Goal: Task Accomplishment & Management: Use online tool/utility

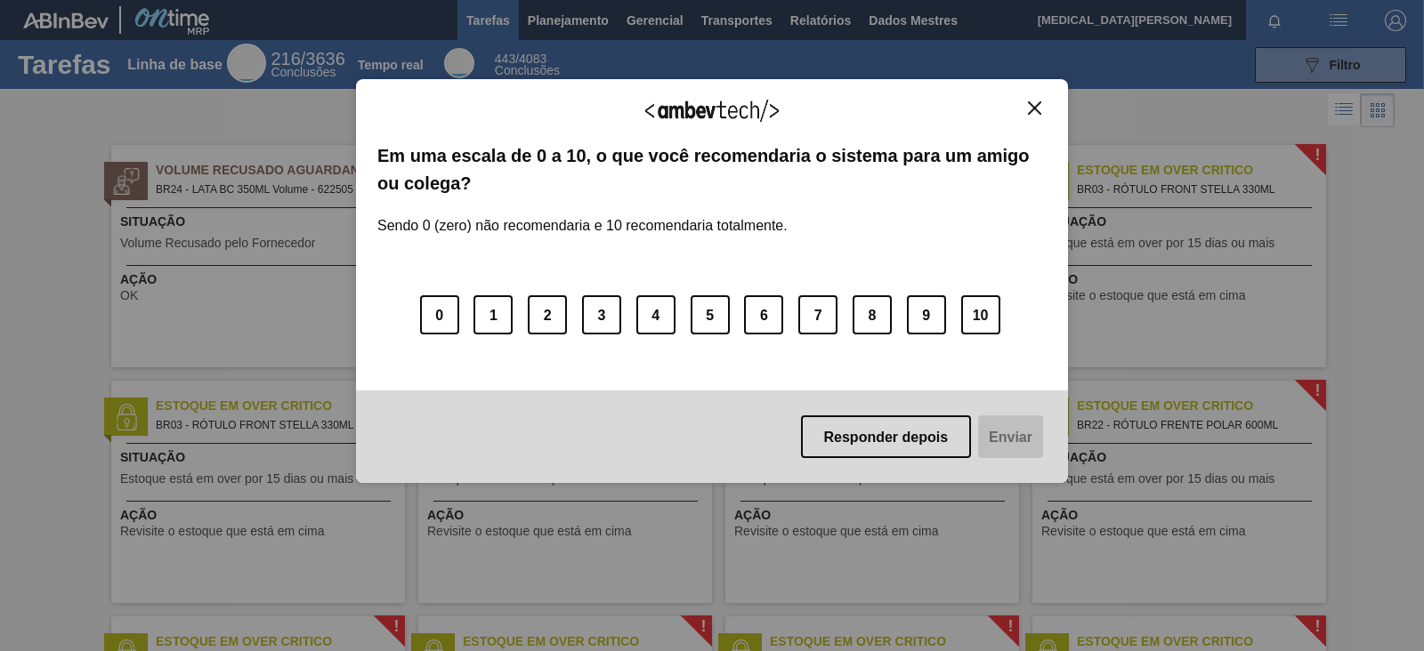
click at [1030, 114] on button "Fechar" at bounding box center [1034, 108] width 24 height 15
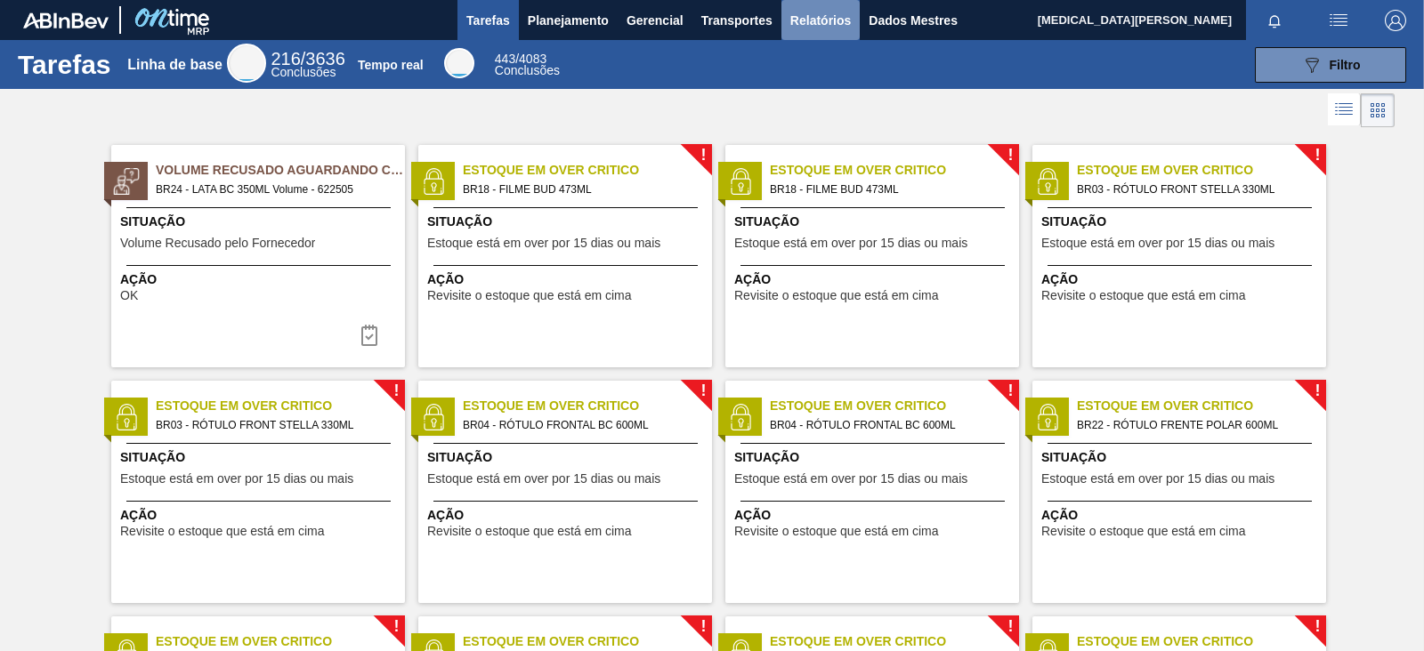
click at [847, 22] on font "Relatórios" at bounding box center [820, 20] width 61 height 14
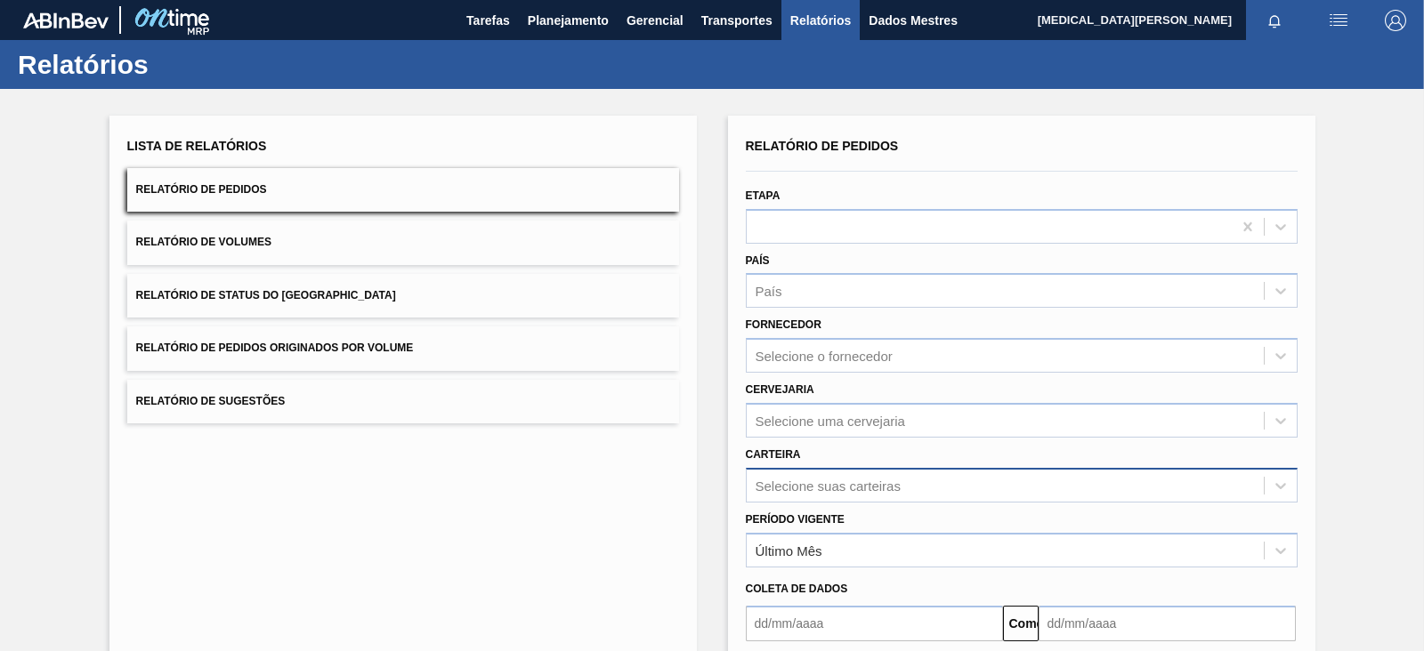
click at [836, 488] on div "Selecione suas carteiras" at bounding box center [1022, 485] width 552 height 35
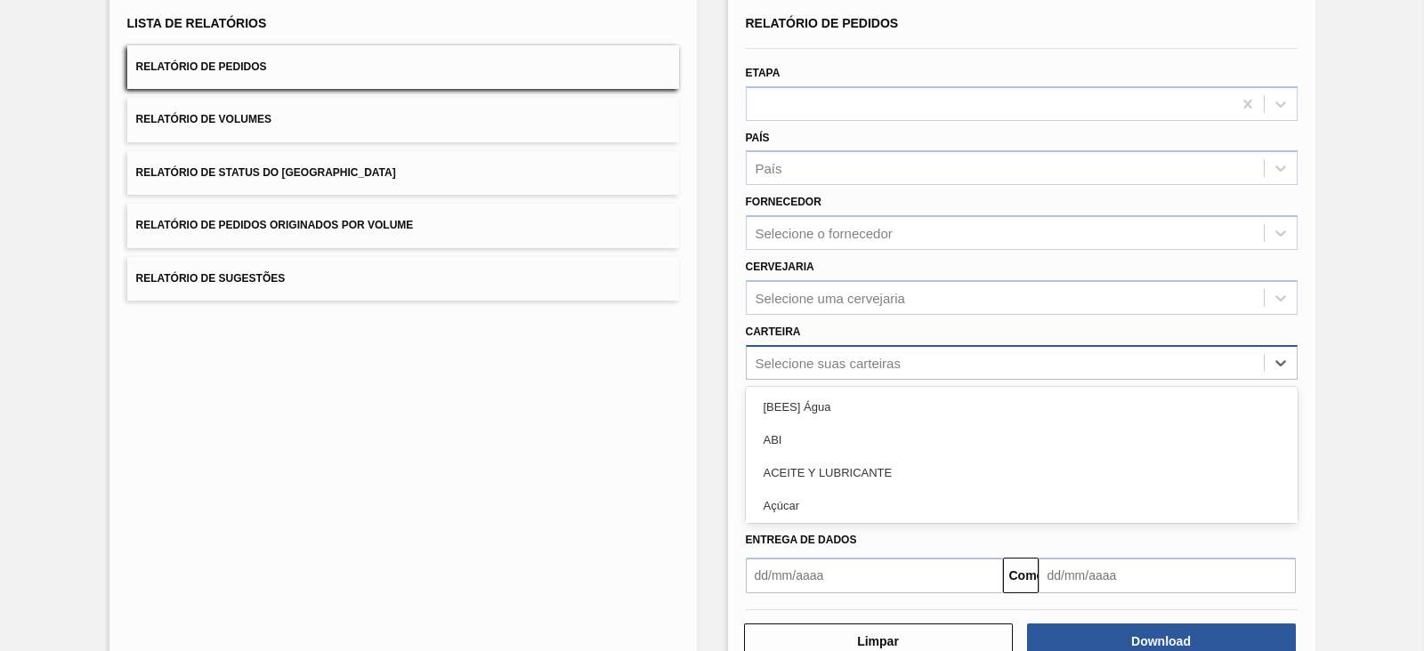
scroll to position [129, 0]
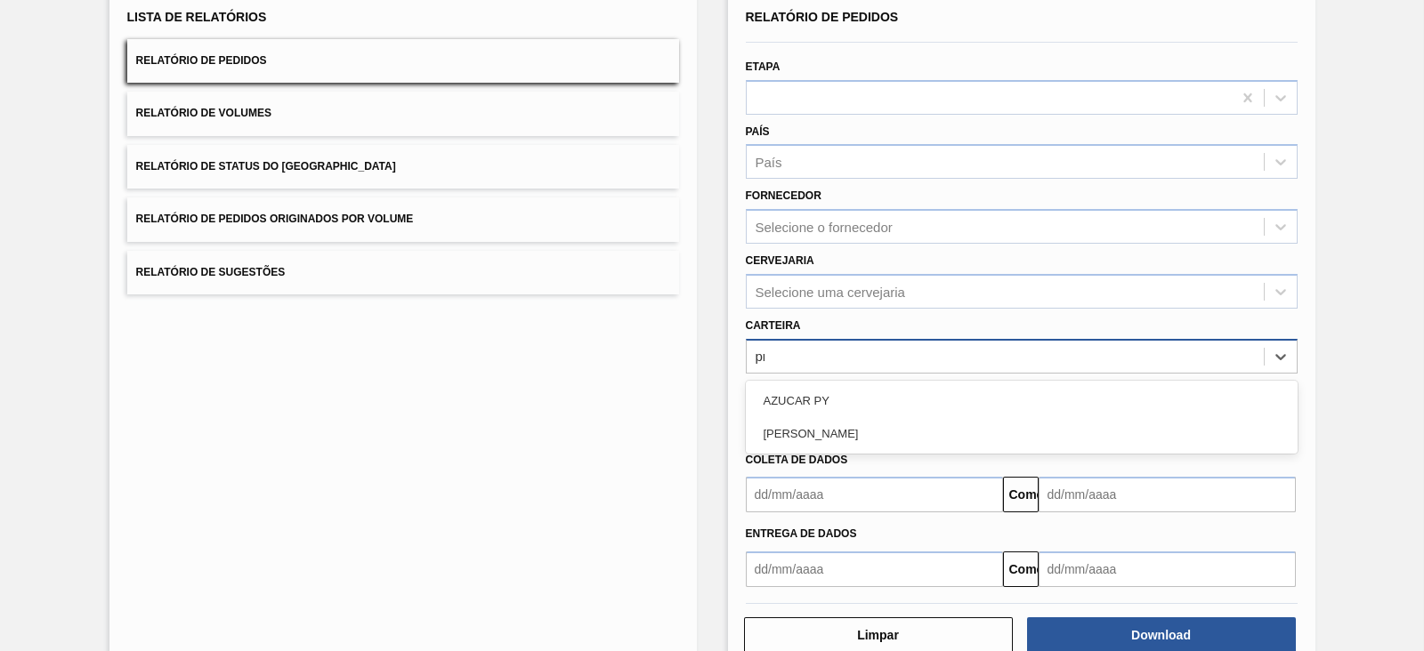
type input "pr"
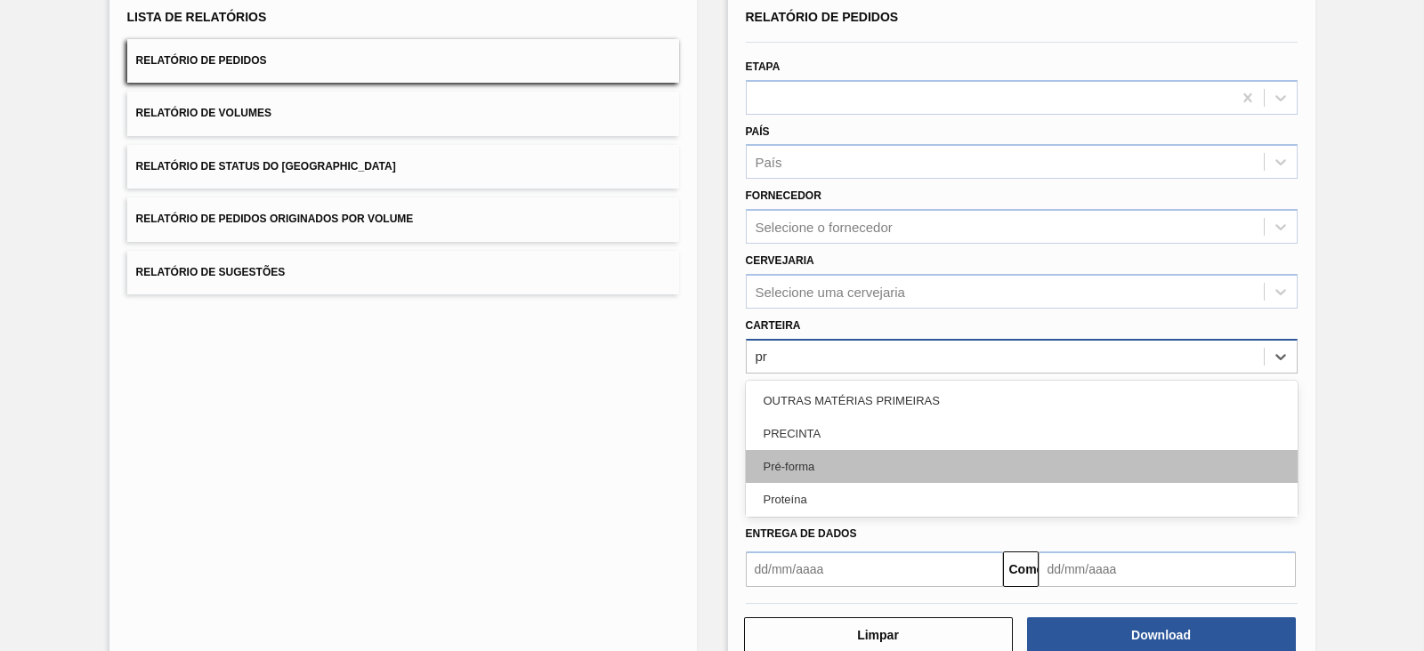
click at [823, 461] on div "Pré-forma" at bounding box center [1022, 466] width 552 height 33
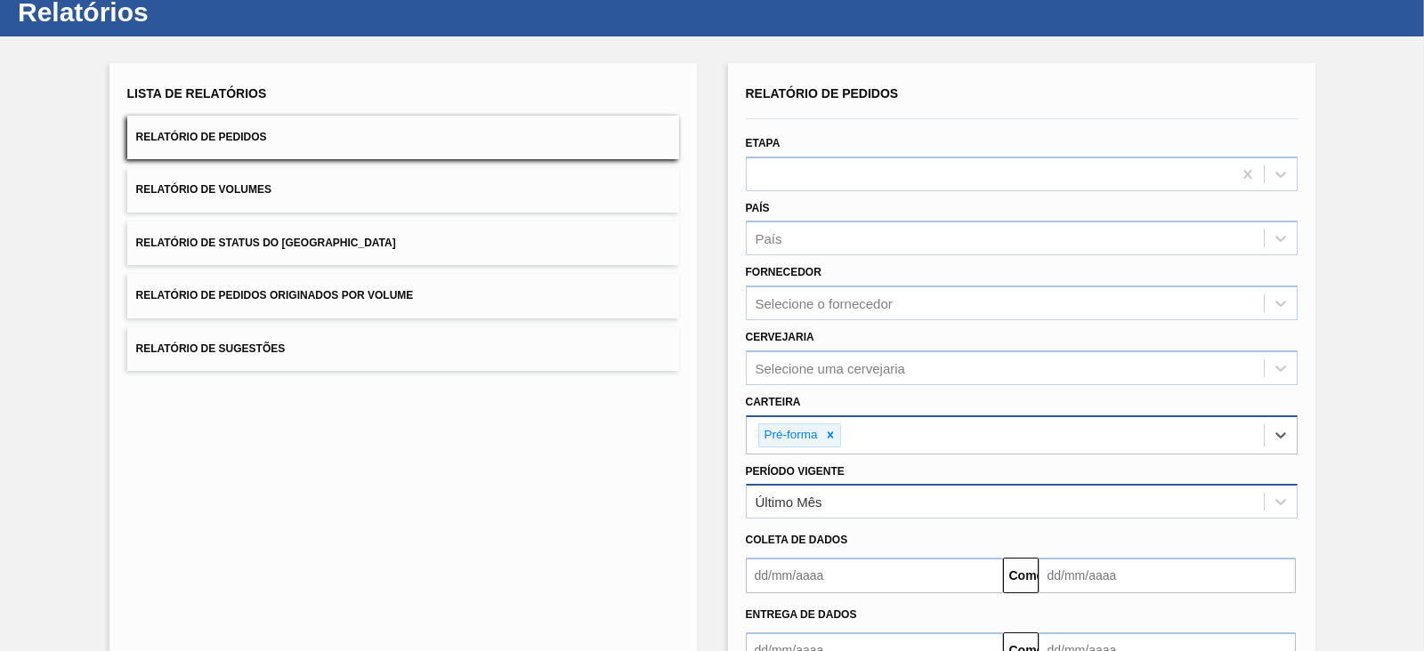
scroll to position [18, 0]
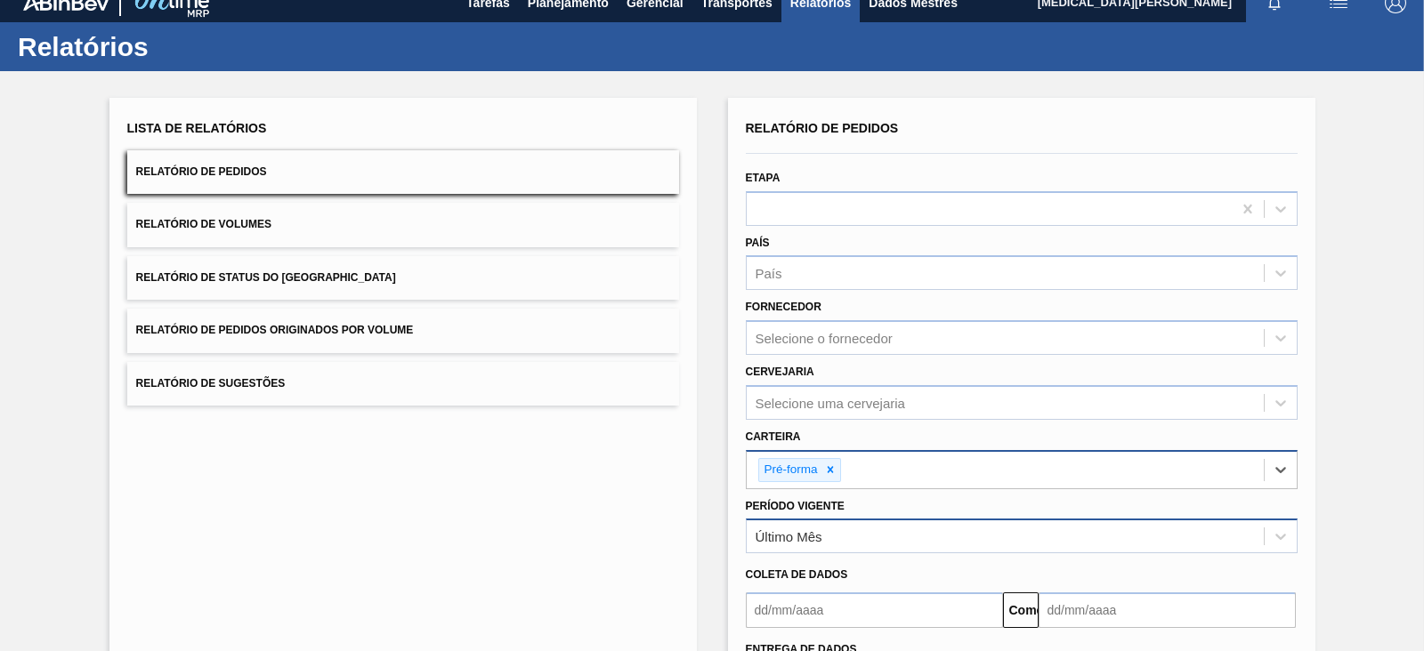
click at [895, 520] on div "Último Mês" at bounding box center [1005, 537] width 517 height 26
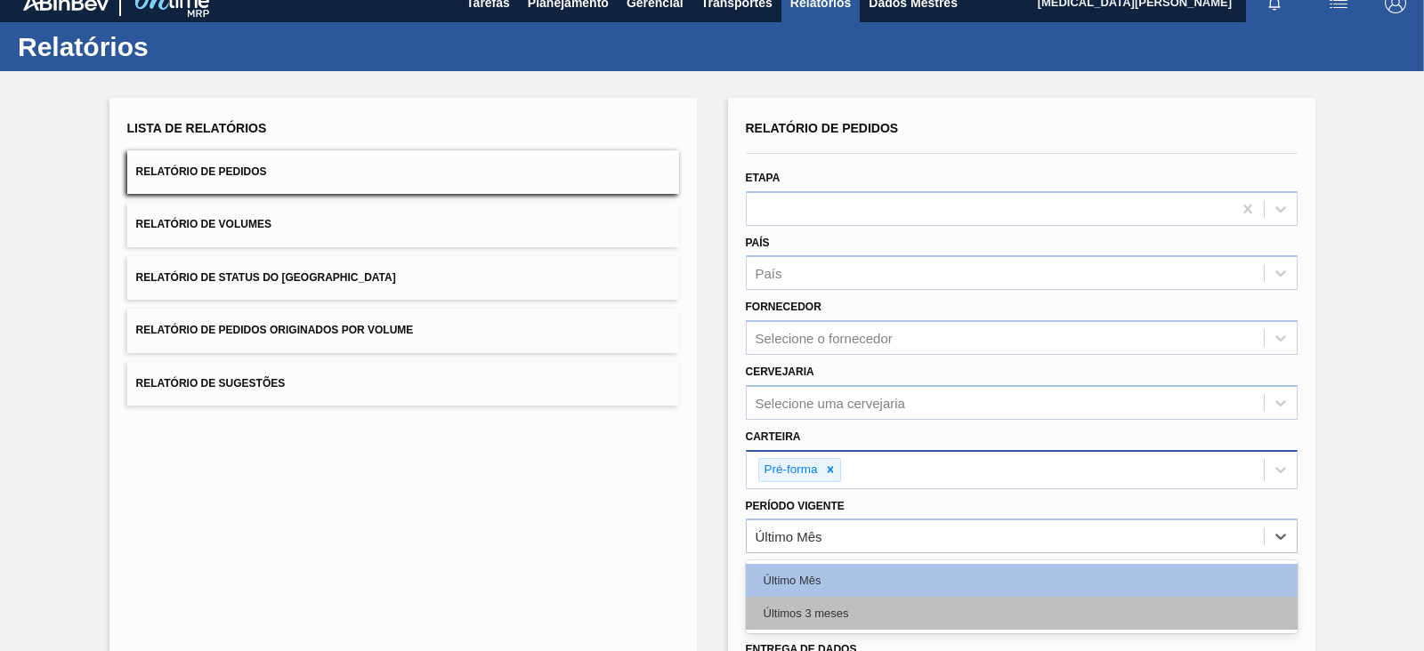
click at [819, 520] on div "Últimos 3 meses" at bounding box center [1022, 613] width 552 height 33
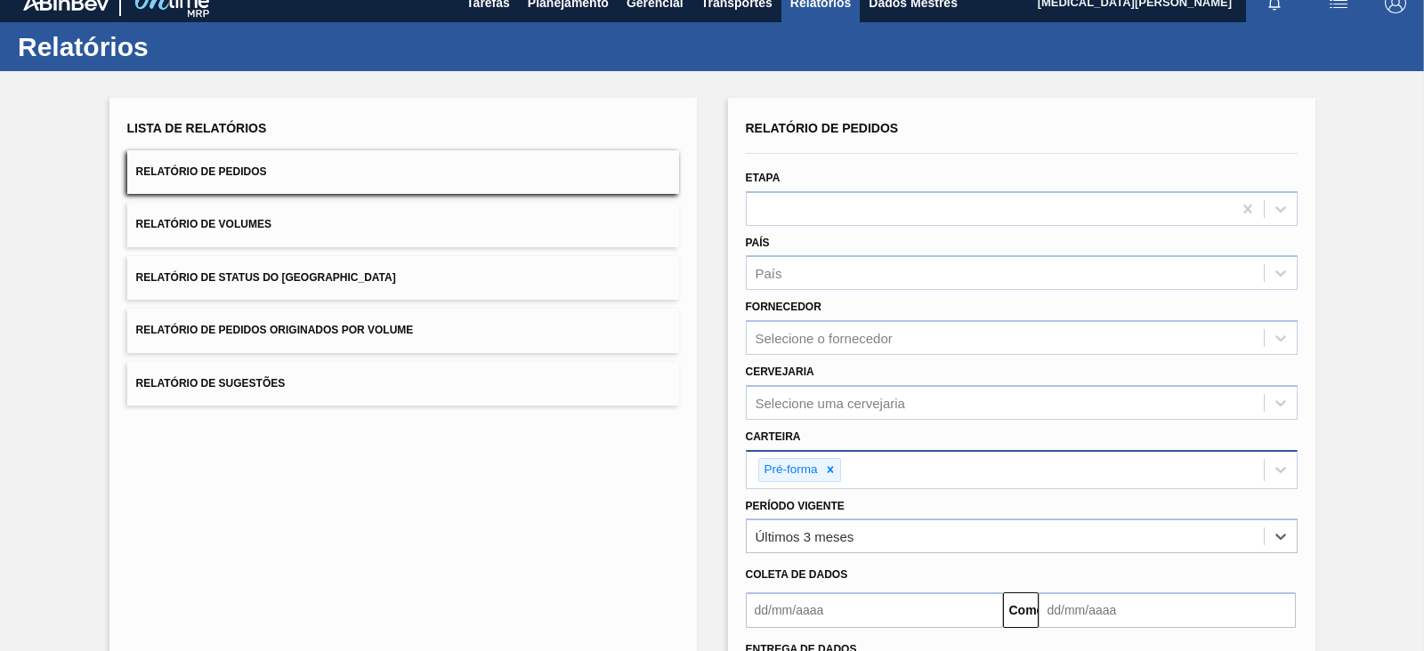
scroll to position [129, 0]
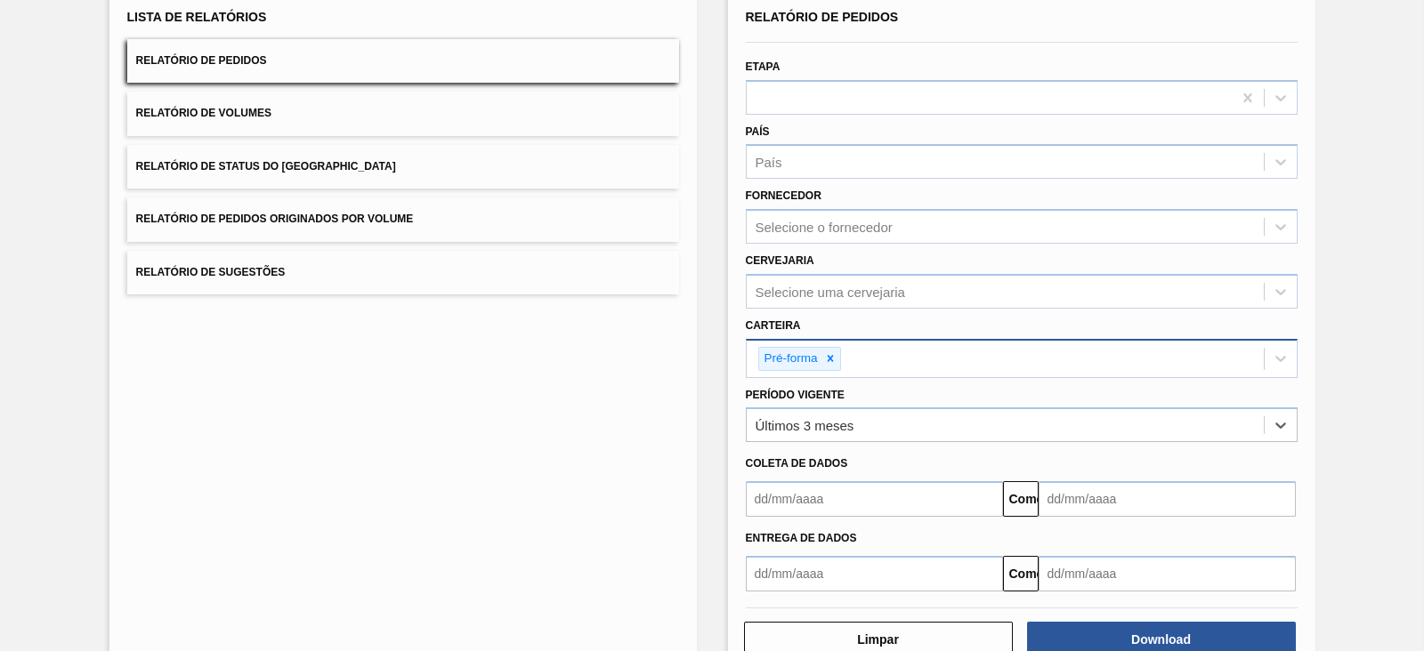
click at [821, 485] on input "text" at bounding box center [874, 499] width 257 height 36
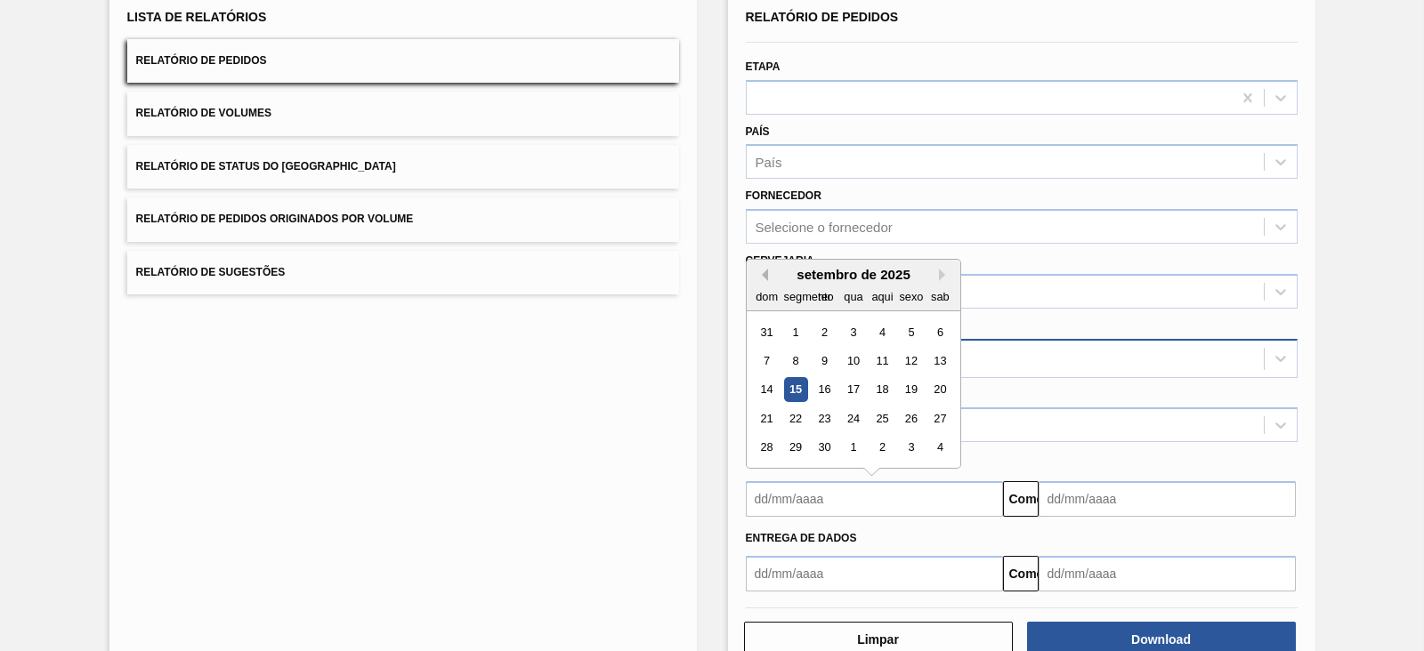
click at [763, 273] on button "[PERSON_NAME]" at bounding box center [761, 275] width 12 height 12
click at [827, 327] on div "1" at bounding box center [823, 332] width 24 height 24
type input "[DATE]"
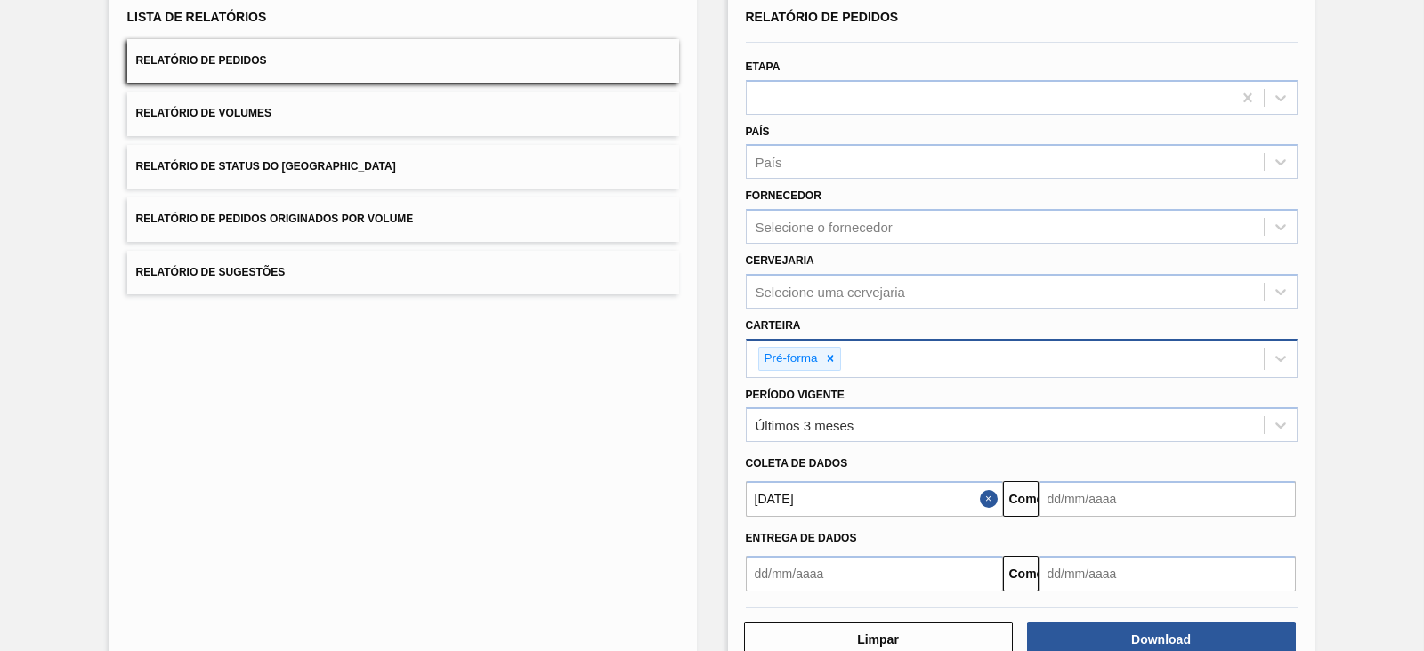
click at [1138, 495] on input "text" at bounding box center [1166, 499] width 257 height 36
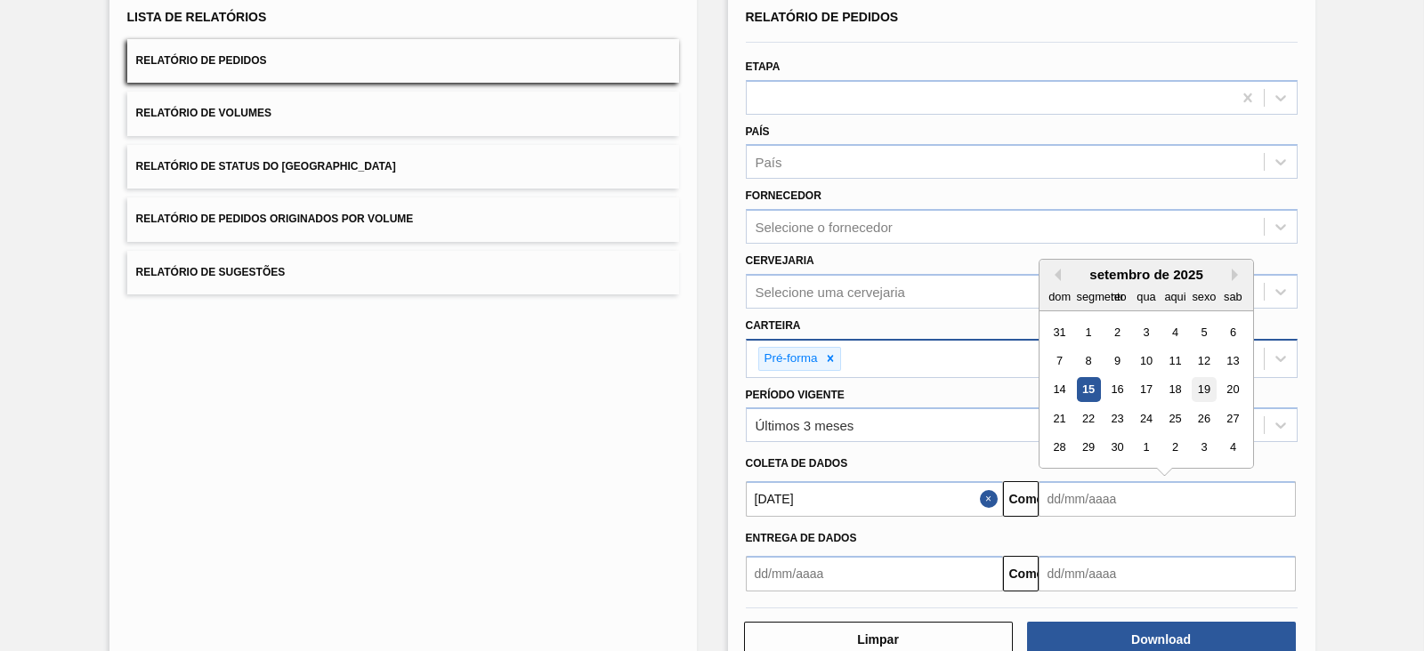
click at [1138, 386] on font "19" at bounding box center [1203, 389] width 12 height 13
type input "[DATE]"
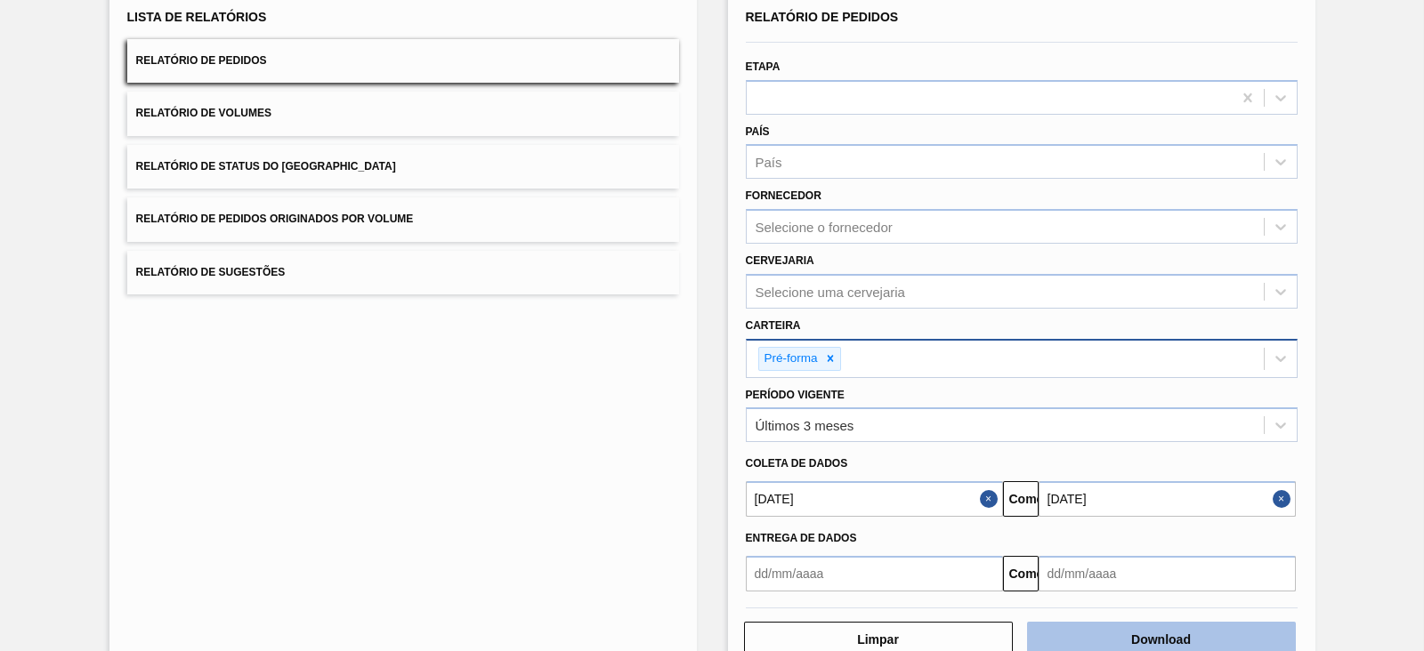
click at [1138, 520] on button "Download" at bounding box center [1161, 640] width 269 height 36
